Goal: Task Accomplishment & Management: Manage account settings

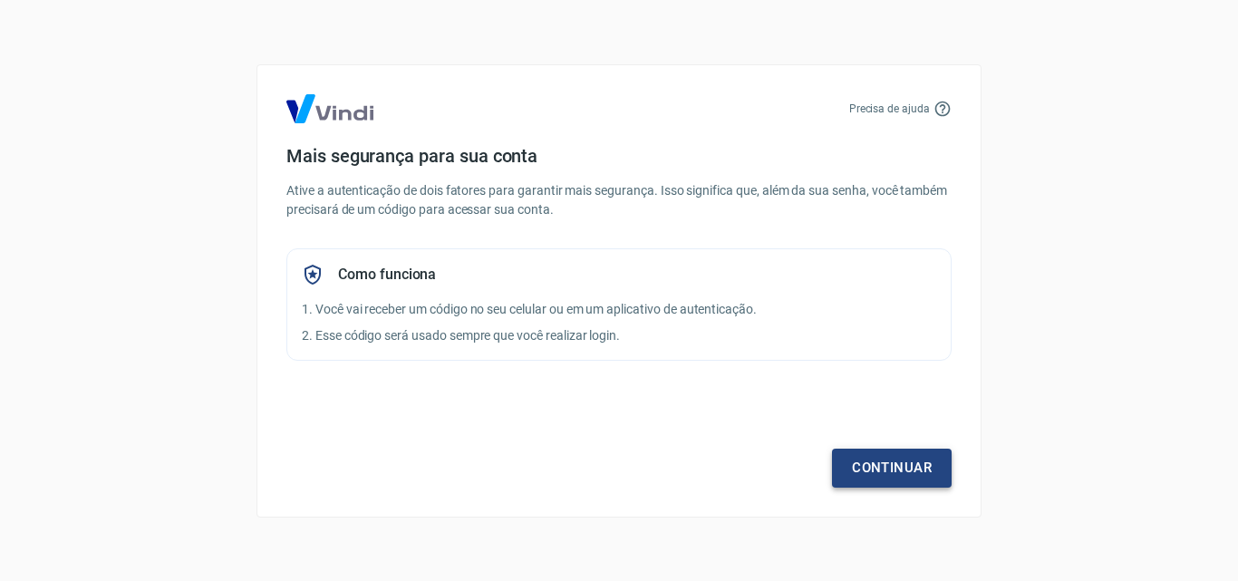
click at [882, 471] on link "Continuar" at bounding box center [892, 468] width 120 height 38
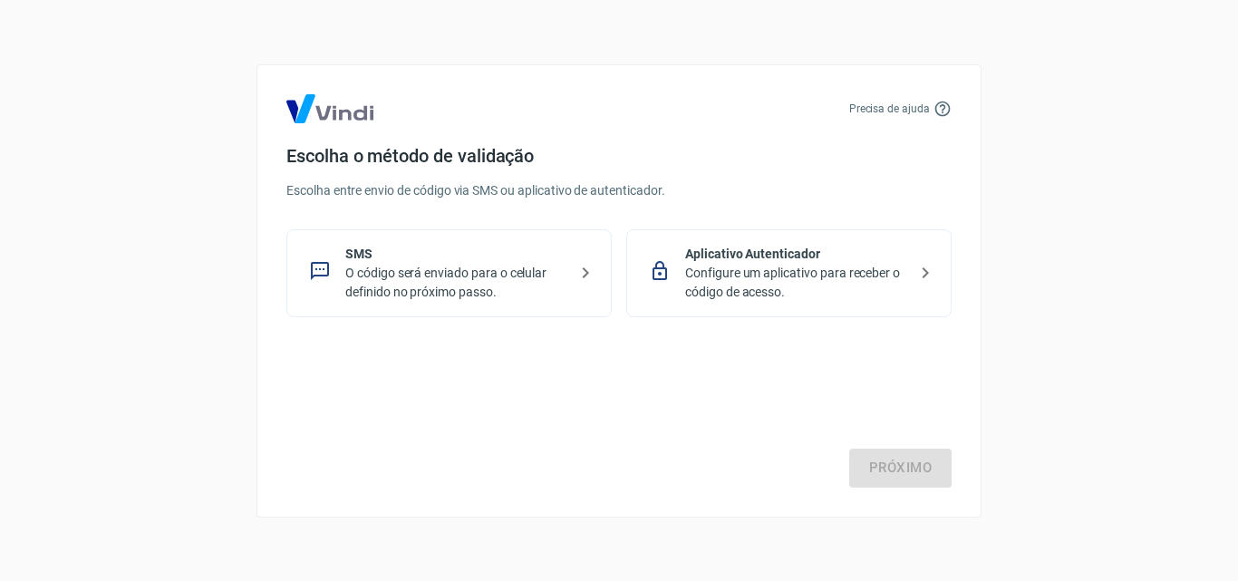
click at [589, 267] on icon at bounding box center [586, 273] width 22 height 22
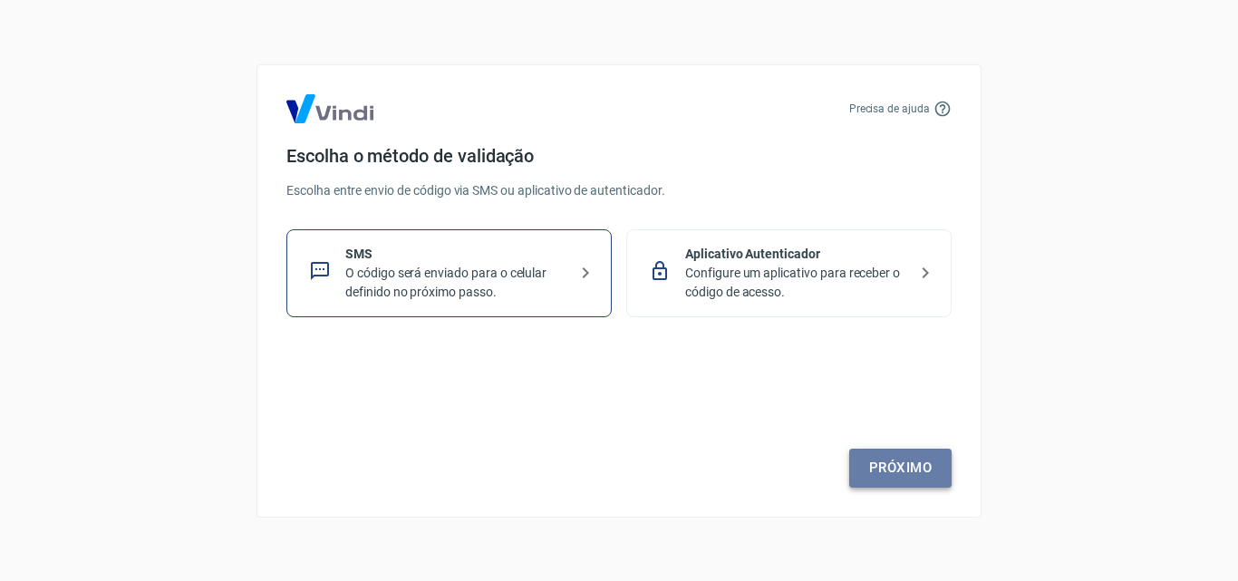
click at [891, 456] on link "Próximo" at bounding box center [900, 468] width 102 height 38
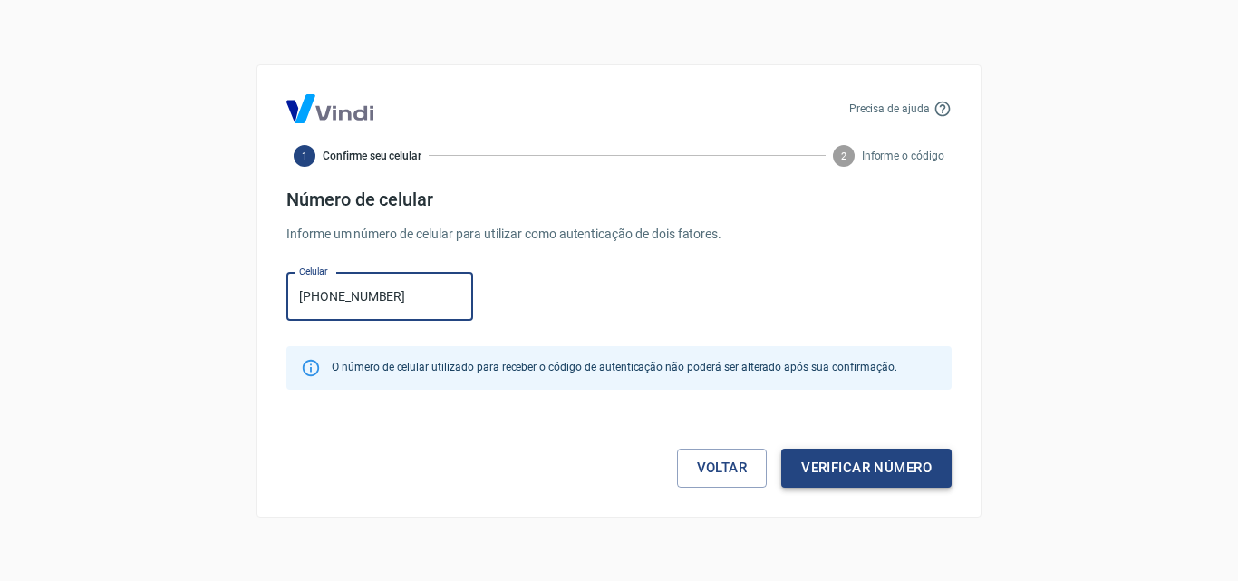
type input "[PHONE_NUMBER]"
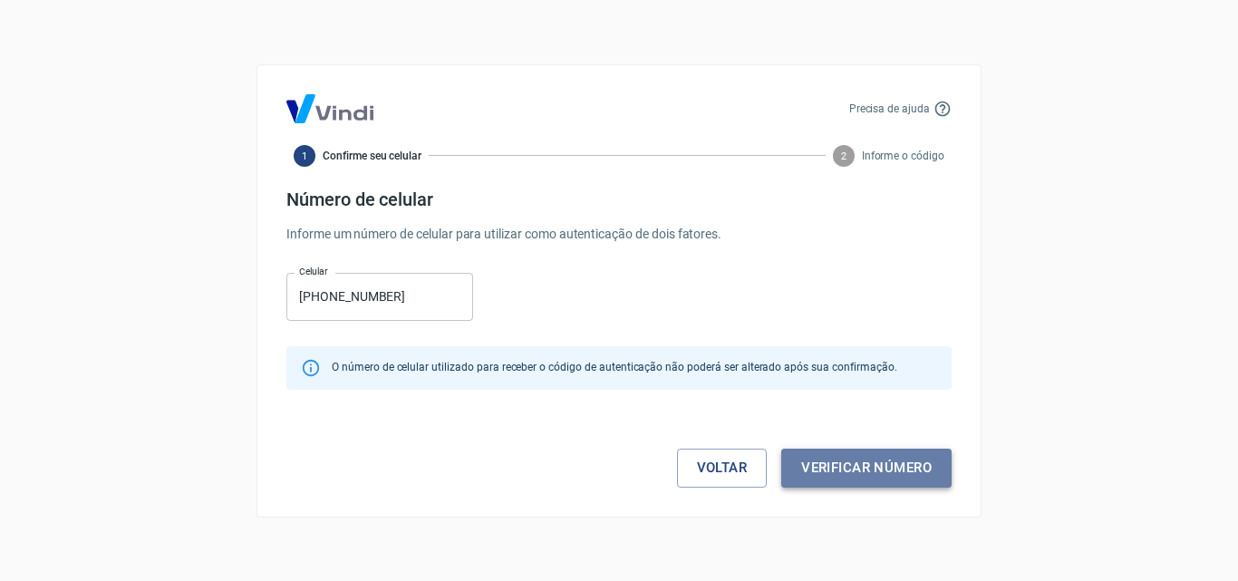
click at [894, 469] on button "Verificar número" at bounding box center [866, 468] width 170 height 38
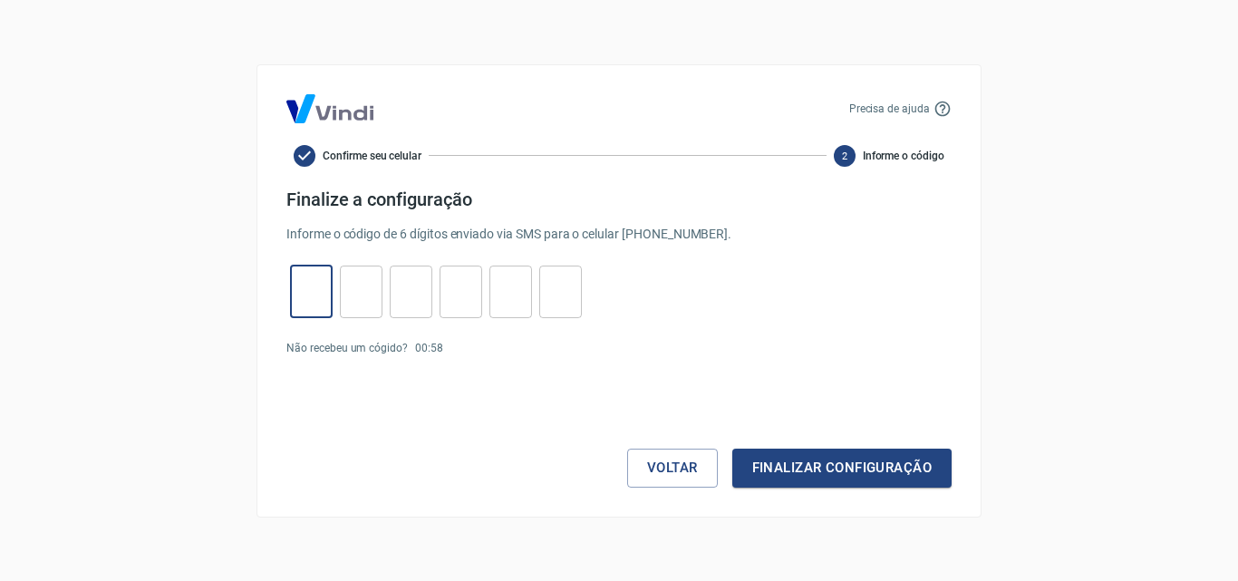
click at [318, 276] on input "tel" at bounding box center [311, 291] width 43 height 39
type input "7"
type input "9"
type input "2"
type input "9"
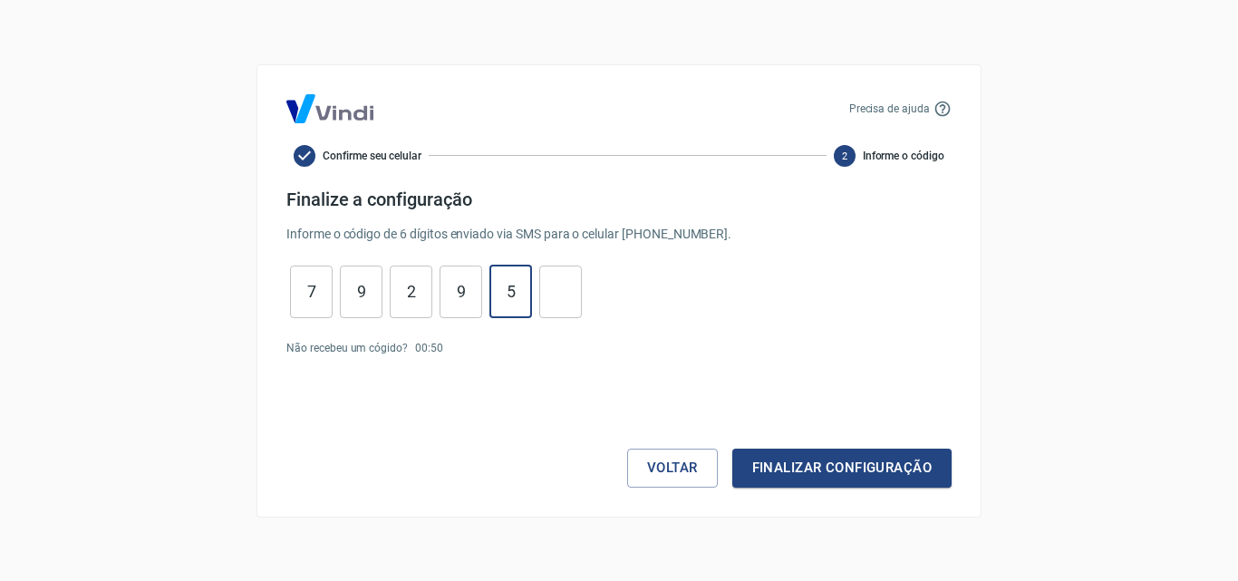
type input "5"
type input "9"
click at [849, 472] on button "Finalizar configuração" at bounding box center [841, 468] width 219 height 38
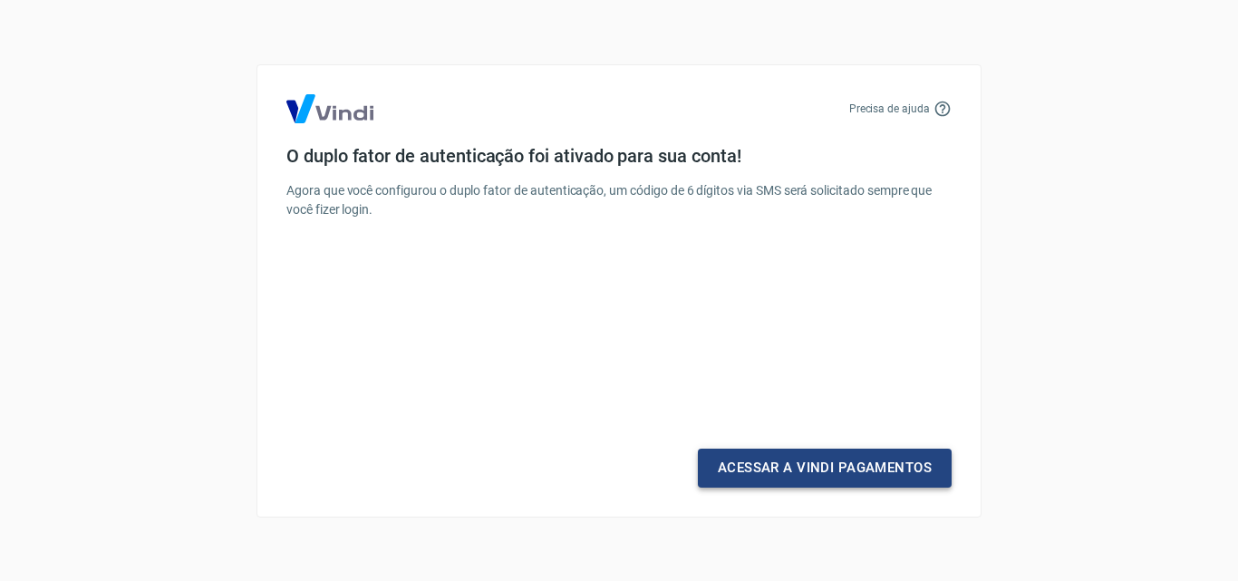
click at [832, 465] on link "Acessar a Vindi Pagamentos" at bounding box center [825, 468] width 254 height 38
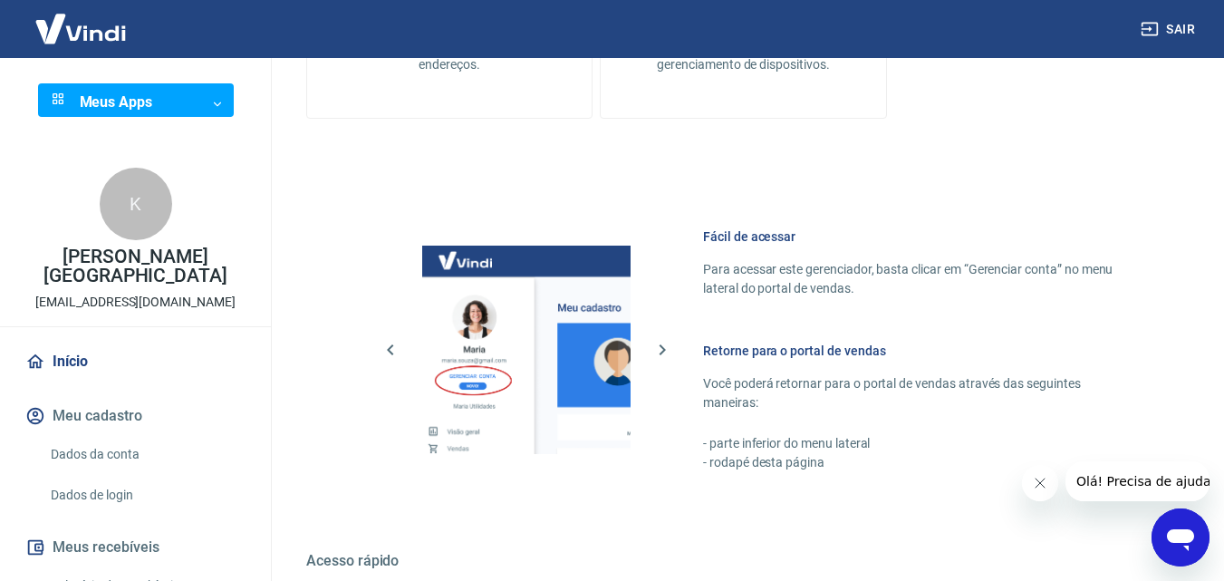
scroll to position [725, 0]
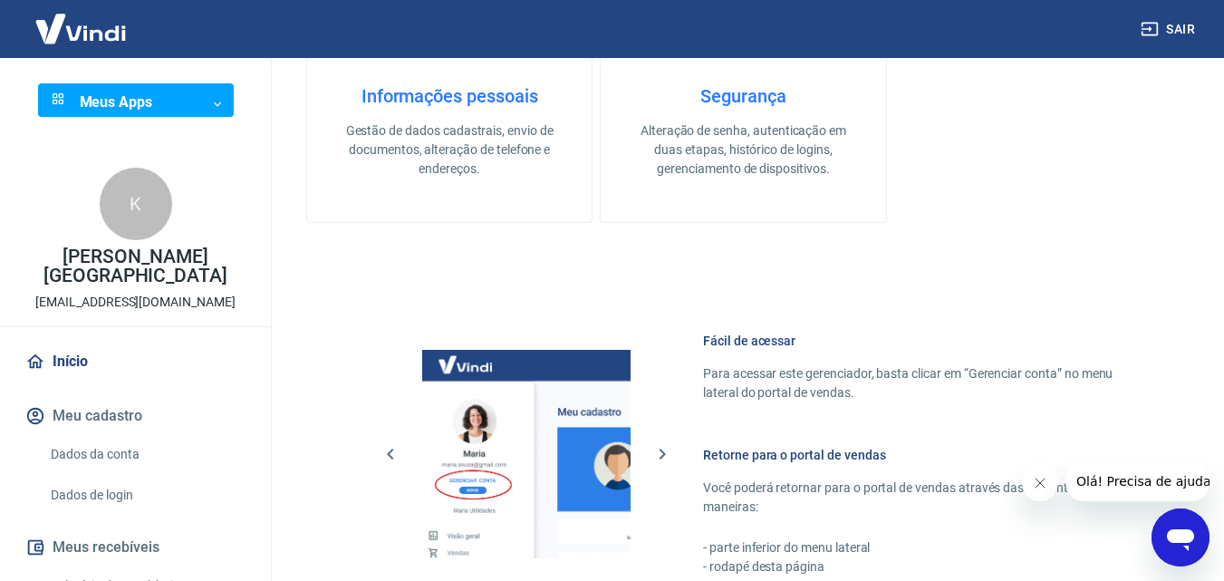
click at [67, 357] on link "Início" at bounding box center [135, 362] width 227 height 40
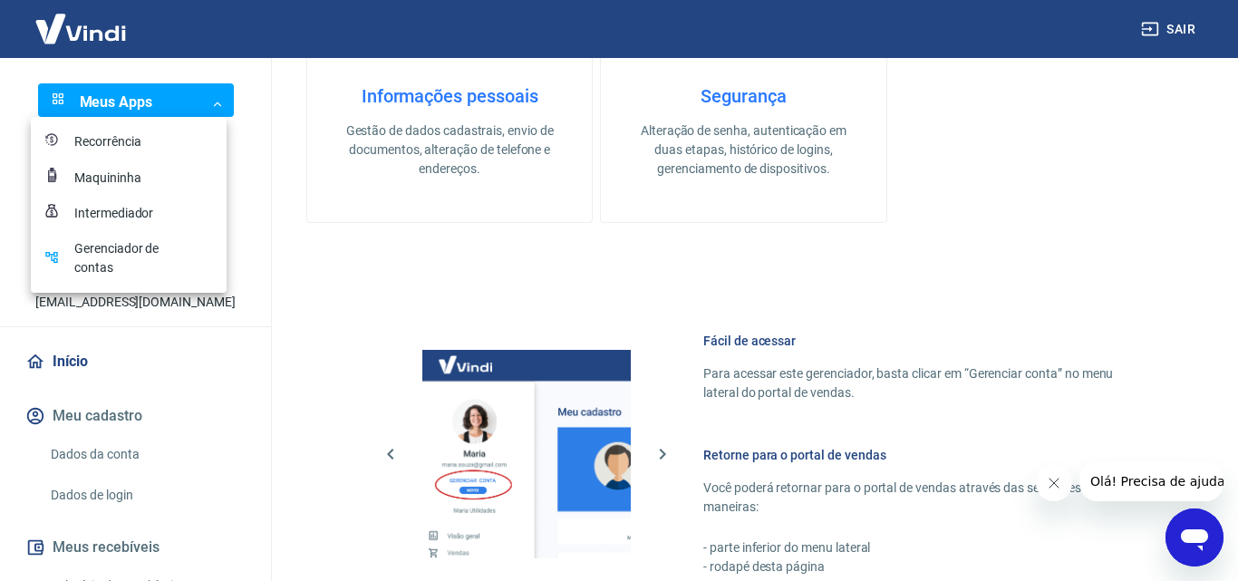
click at [1044, 478] on button "Fechar mensagem da empresa" at bounding box center [1053, 483] width 36 height 36
click at [102, 36] on div at bounding box center [619, 290] width 1238 height 581
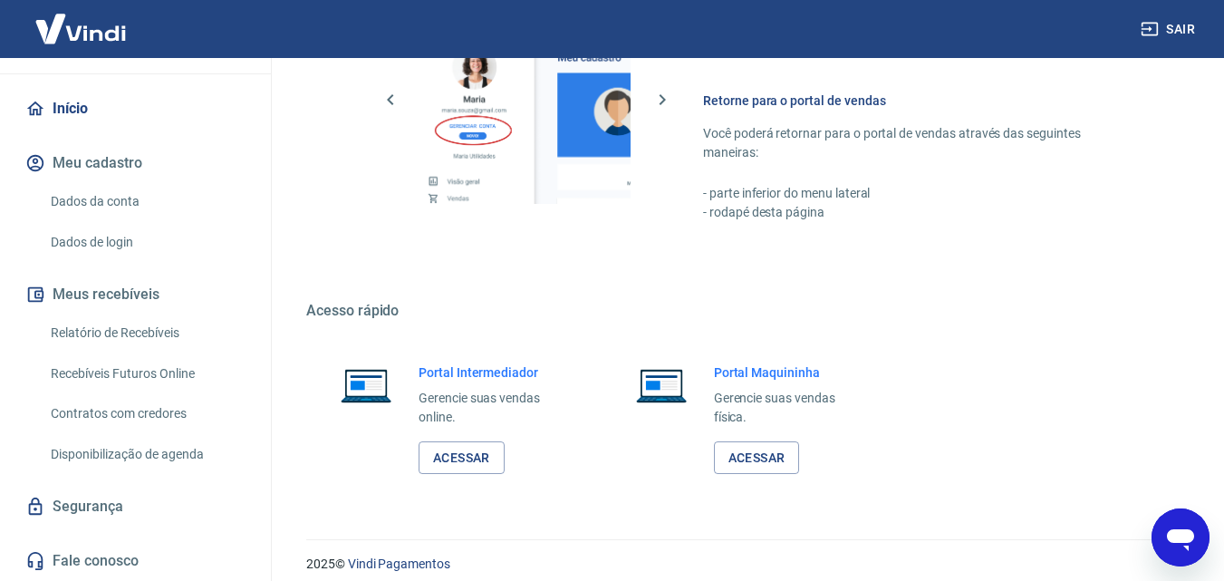
scroll to position [1094, 0]
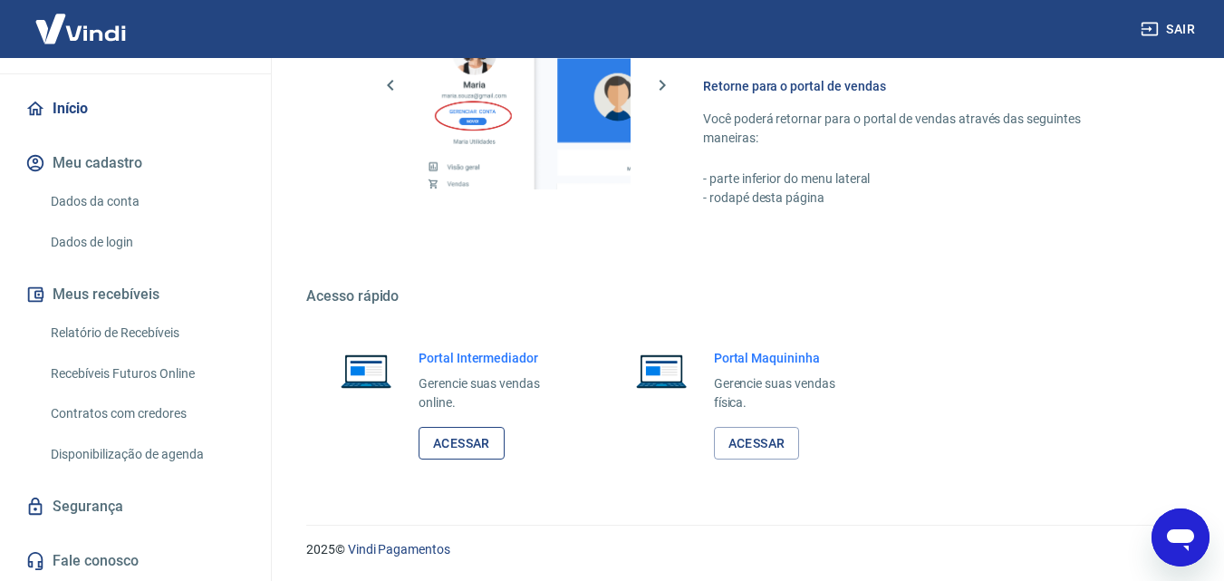
click at [490, 448] on link "Acessar" at bounding box center [462, 444] width 86 height 34
click at [1118, 39] on div "Sair" at bounding box center [612, 29] width 1224 height 58
click at [1148, 30] on icon "button" at bounding box center [1150, 29] width 18 height 18
